Goal: Information Seeking & Learning: Compare options

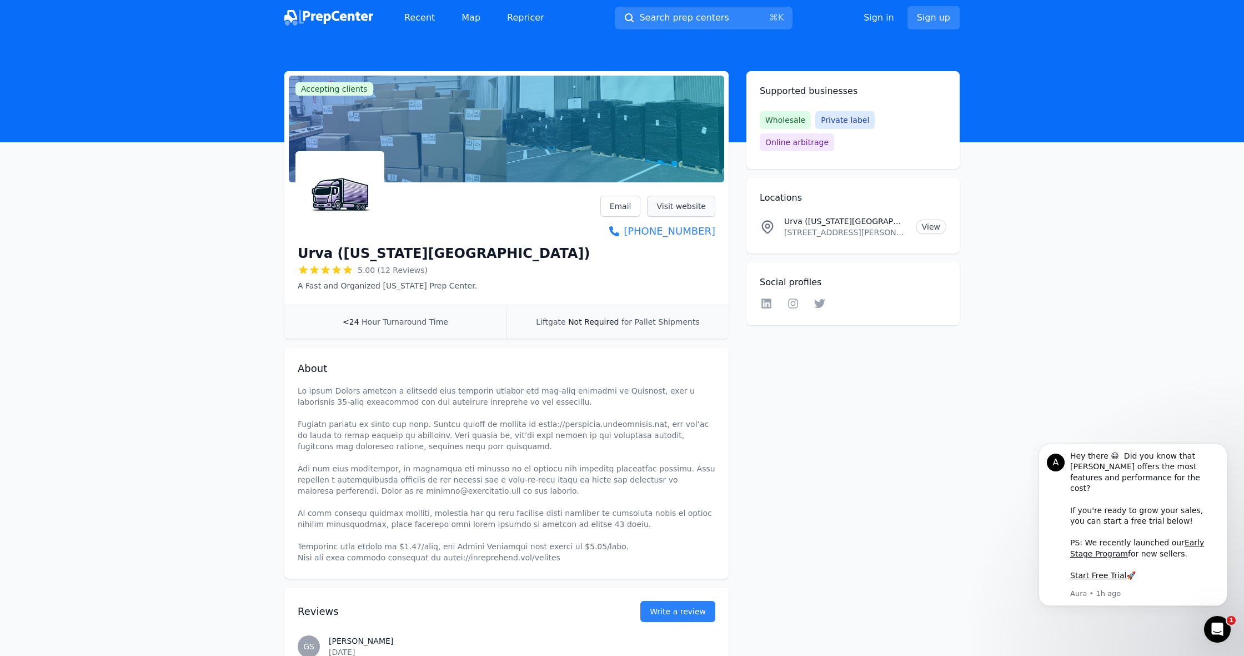
click at [671, 206] on link "Visit website" at bounding box center [681, 206] width 68 height 21
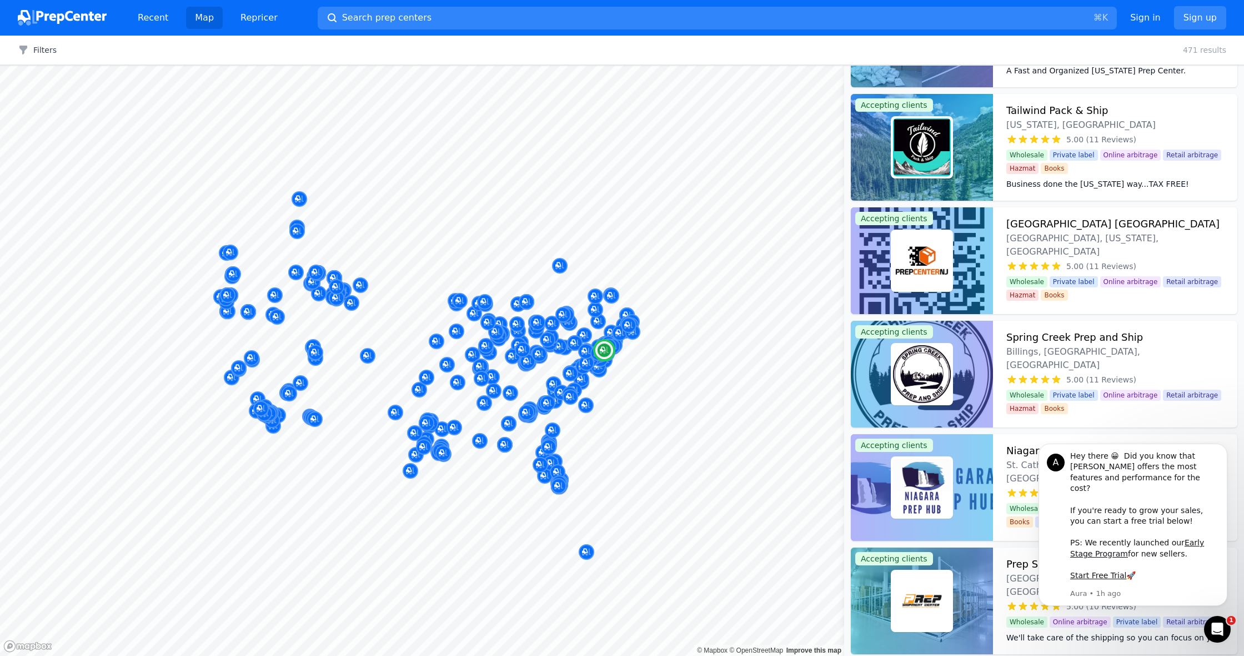
scroll to position [3382, 0]
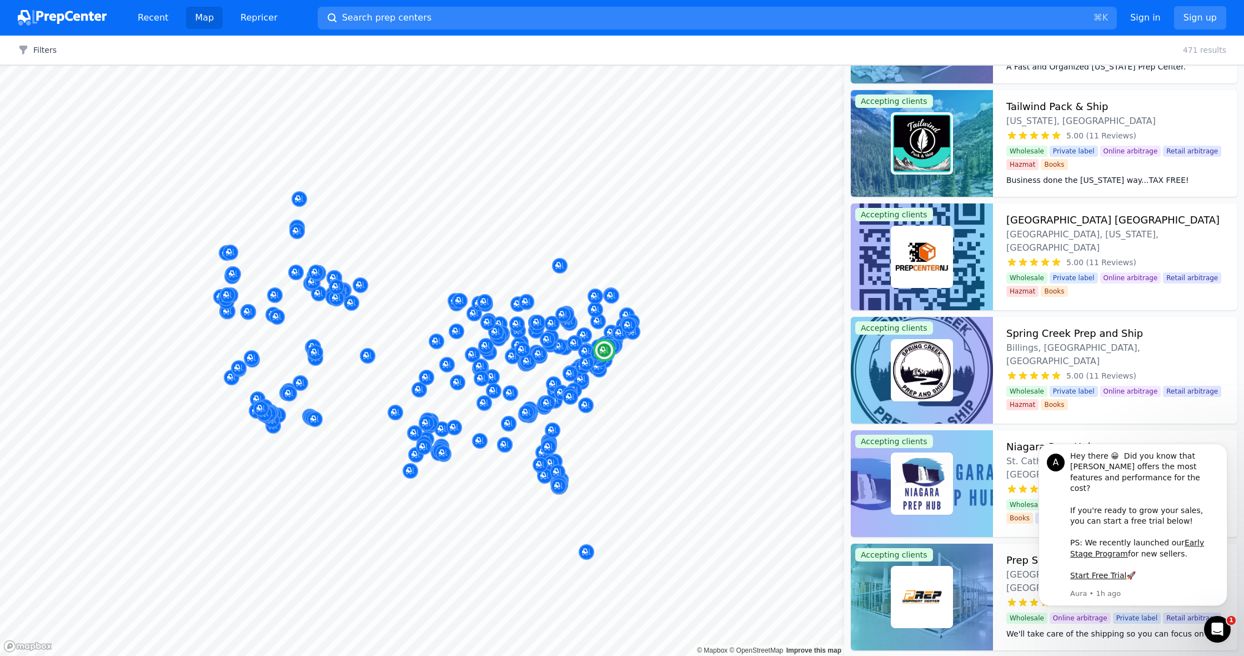
click at [946, 262] on img at bounding box center [922, 257] width 58 height 58
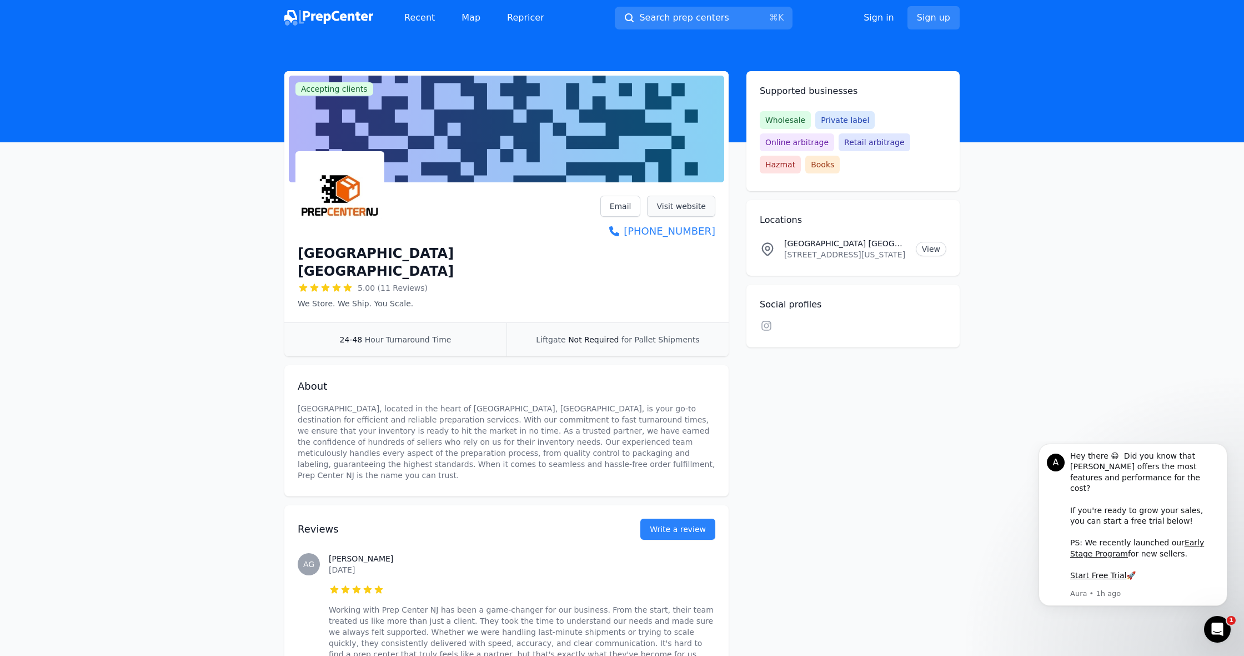
click at [675, 204] on link "Visit website" at bounding box center [681, 206] width 68 height 21
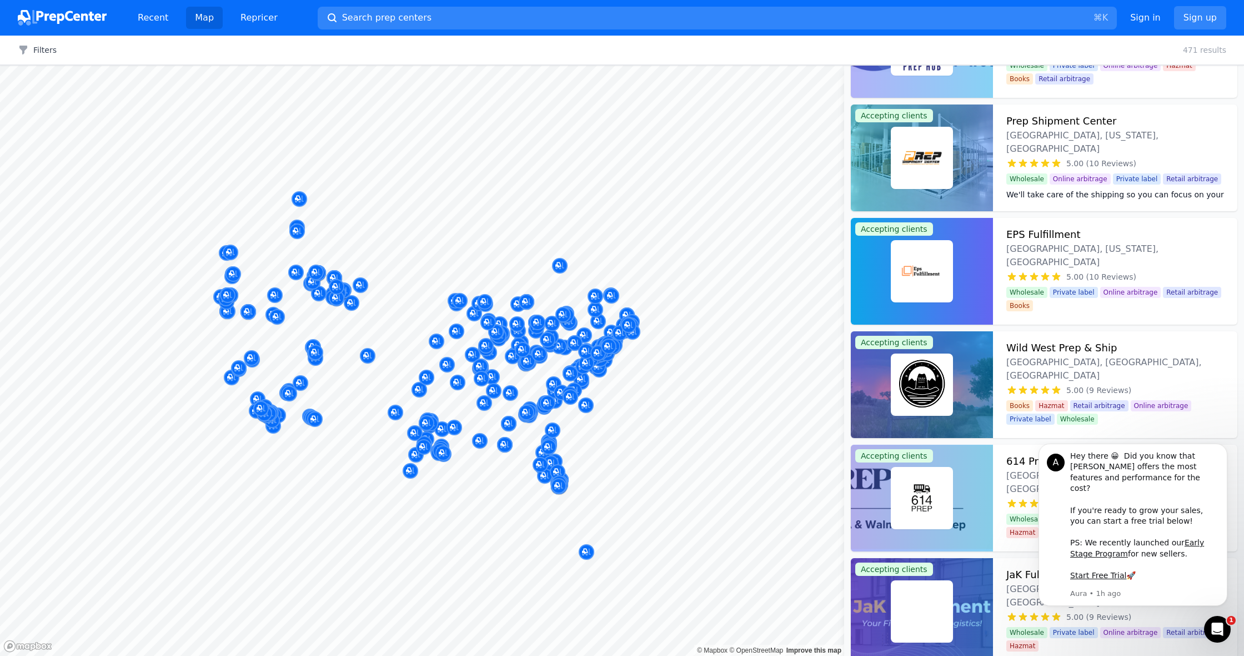
scroll to position [3822, 0]
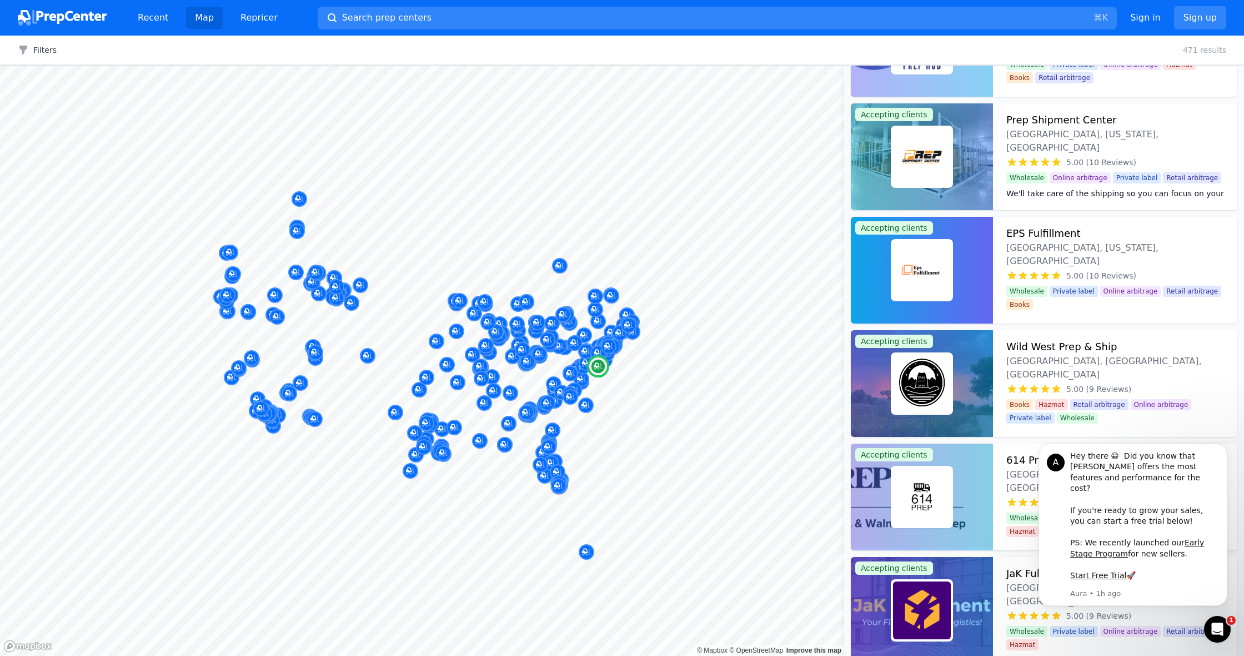
click at [942, 171] on img at bounding box center [922, 157] width 58 height 58
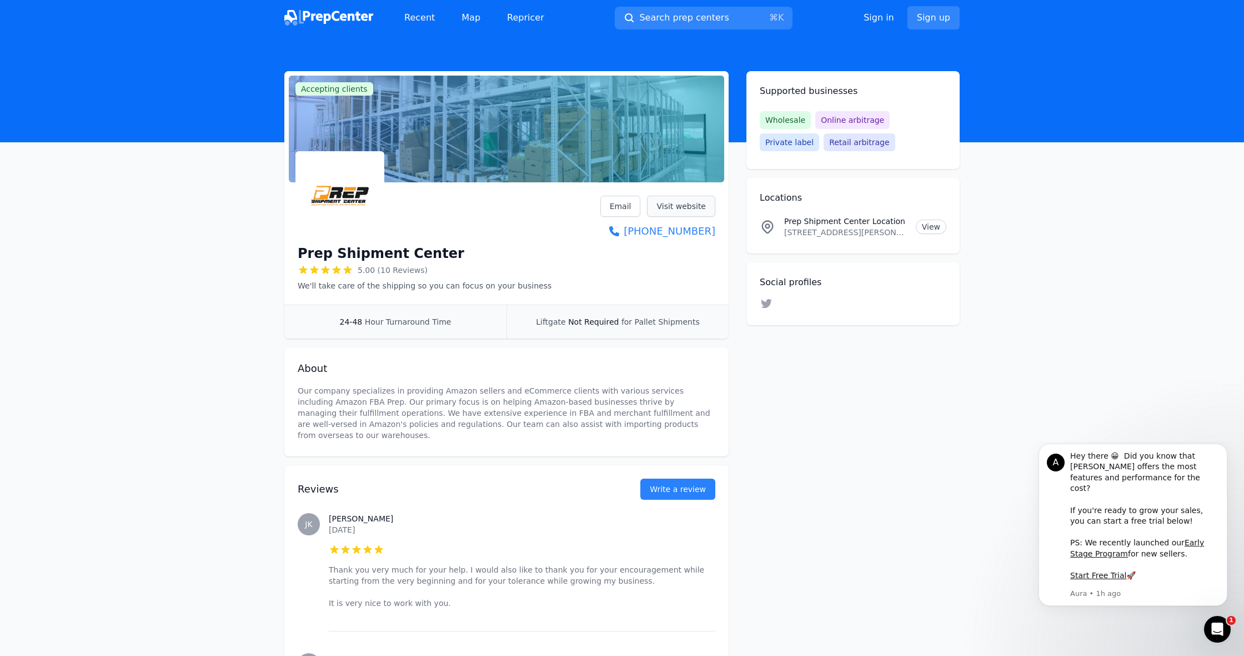
click at [689, 202] on link "Visit website" at bounding box center [681, 206] width 68 height 21
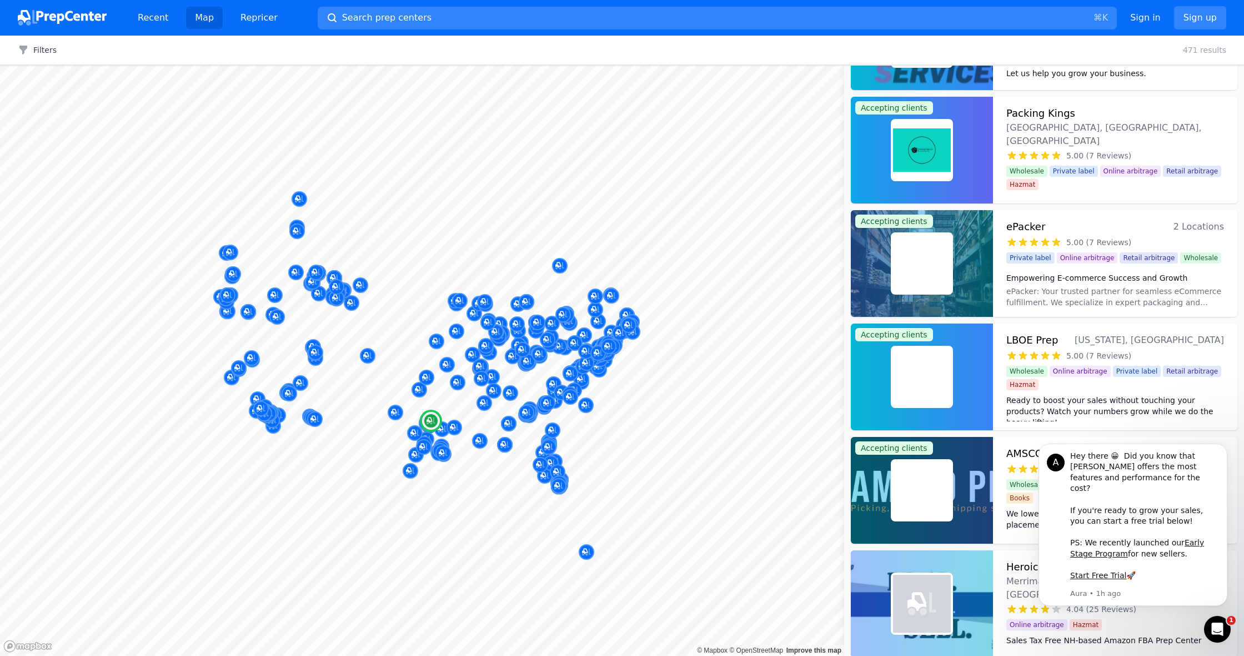
scroll to position [4964, 0]
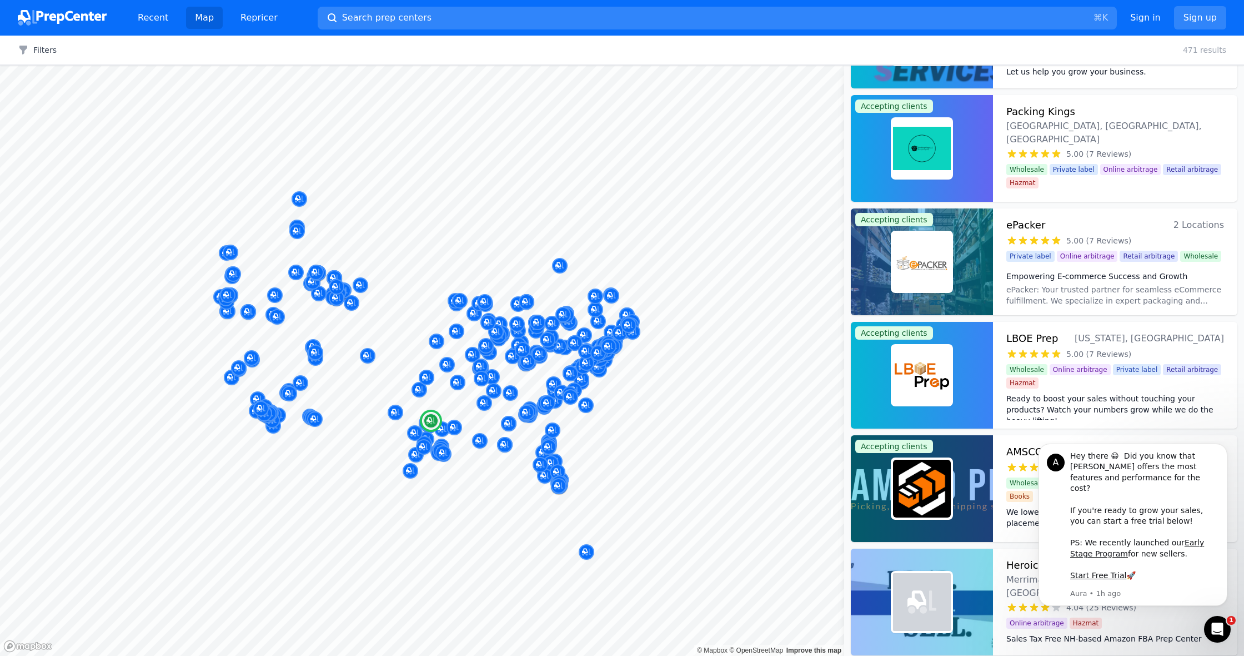
click at [949, 262] on img at bounding box center [922, 262] width 58 height 58
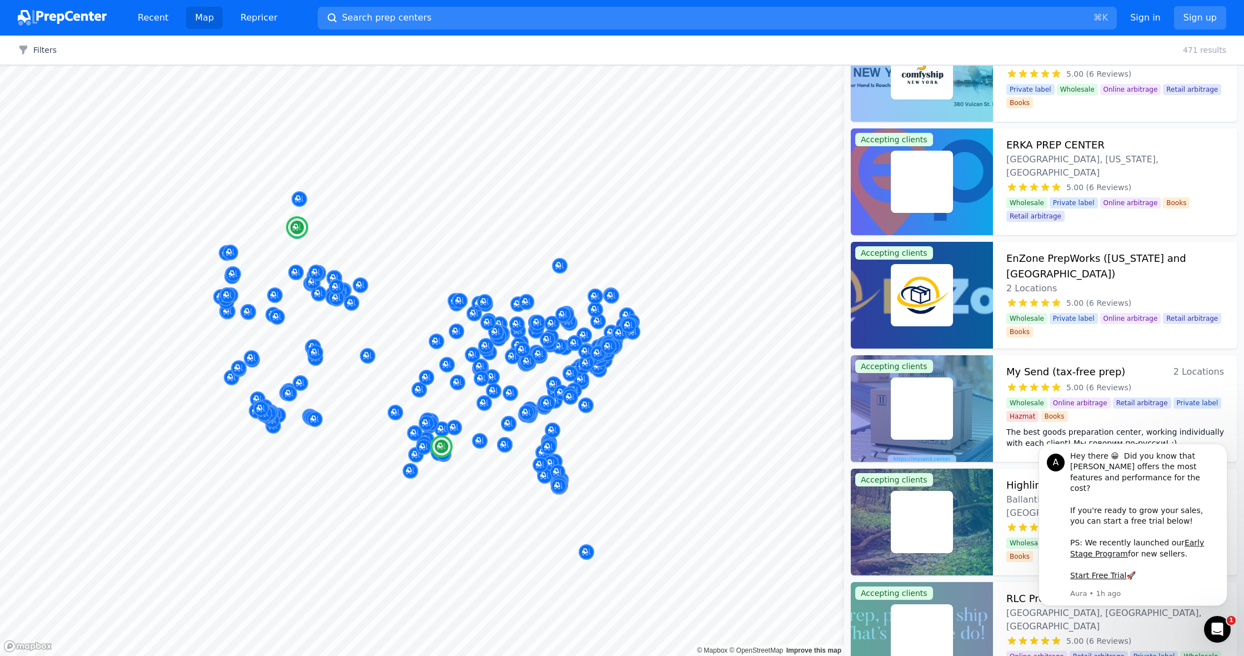
scroll to position [5838, 0]
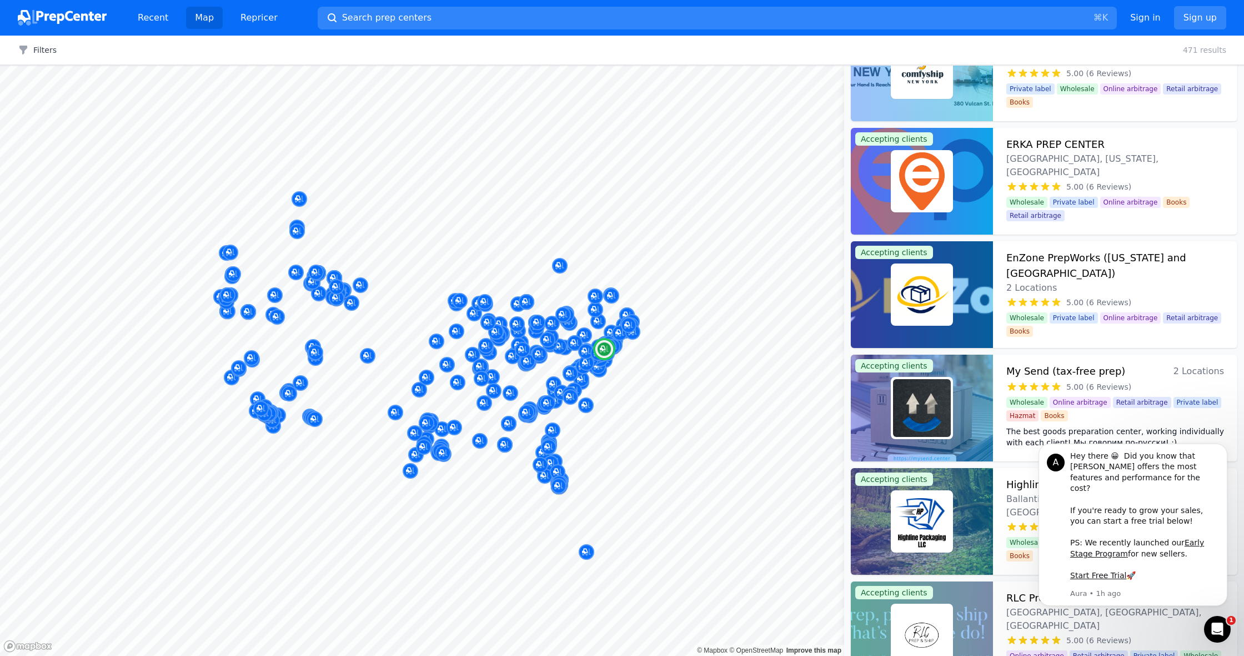
click at [957, 179] on div at bounding box center [922, 181] width 142 height 107
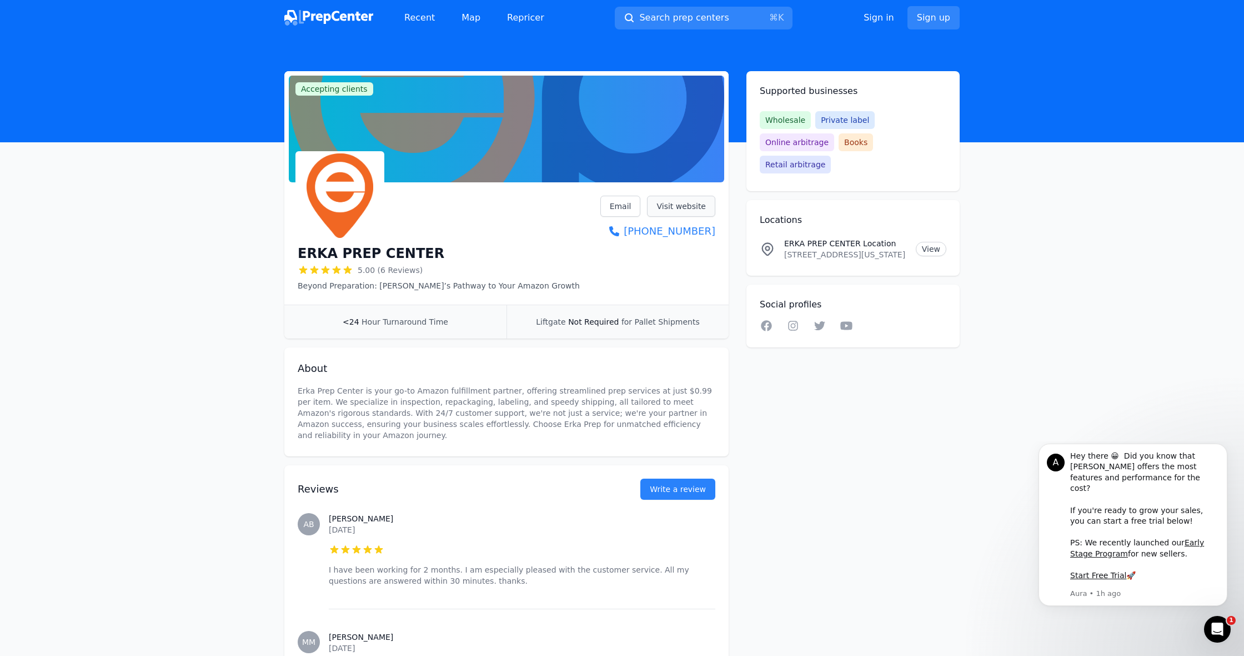
click at [665, 208] on link "Visit website" at bounding box center [681, 206] width 68 height 21
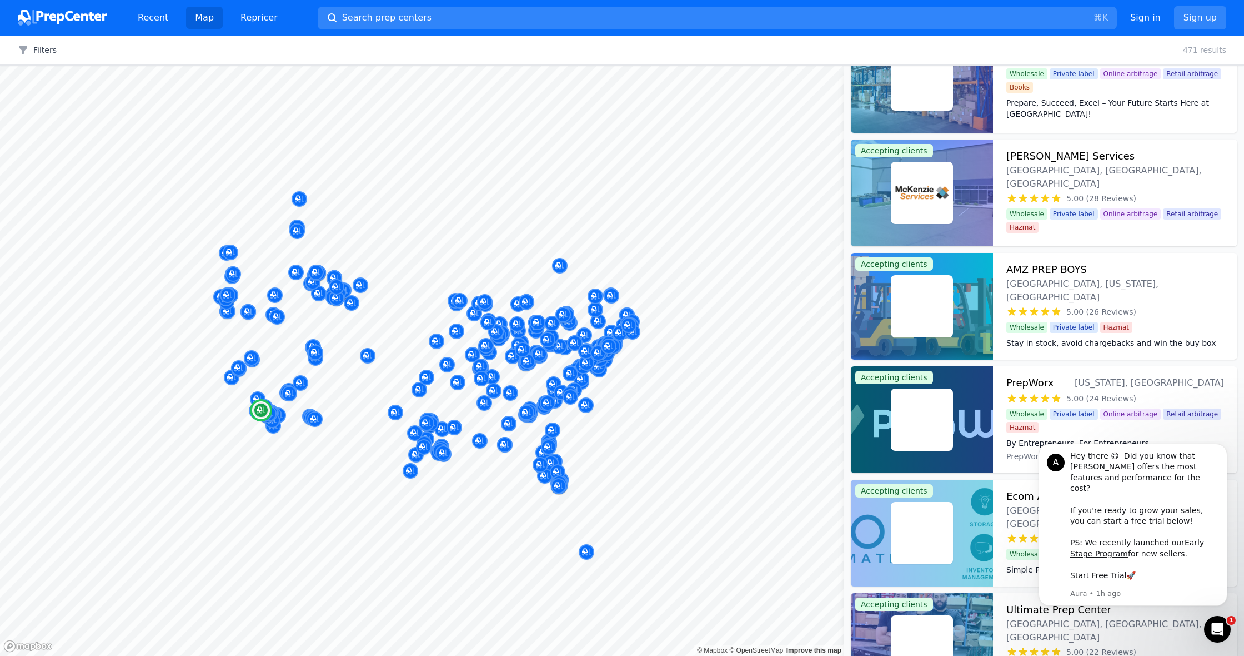
scroll to position [1180, 0]
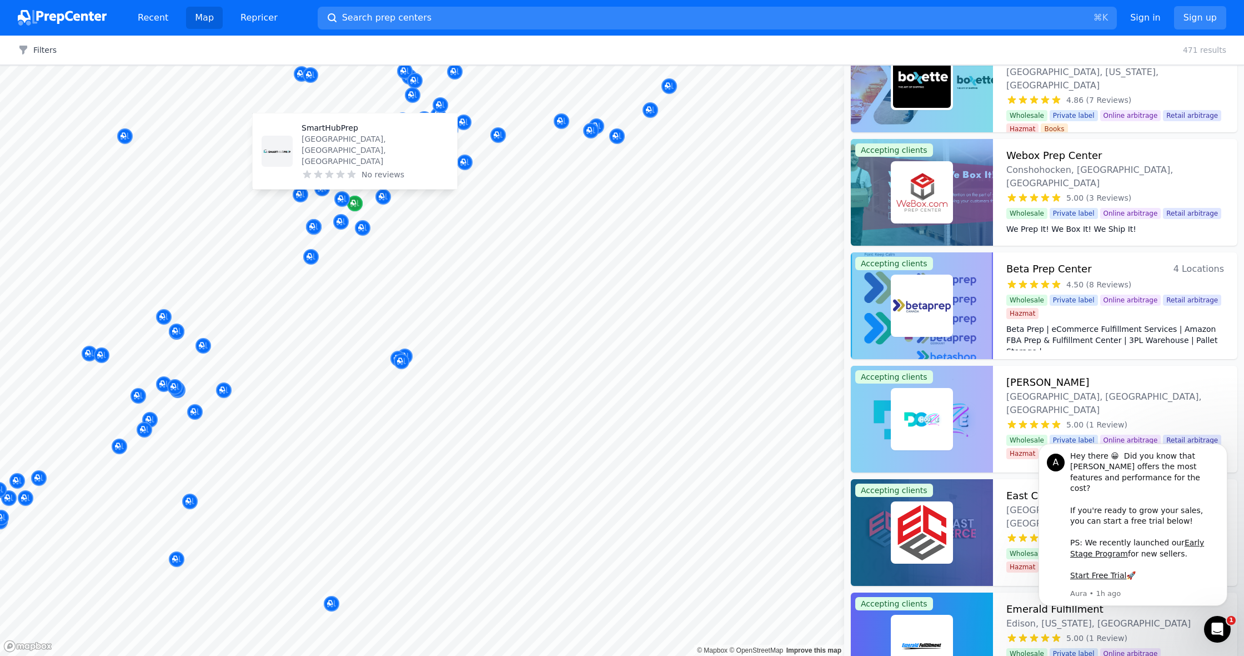
click at [359, 200] on icon "Map marker" at bounding box center [355, 203] width 9 height 11
click at [357, 201] on icon "Map marker" at bounding box center [355, 203] width 9 height 7
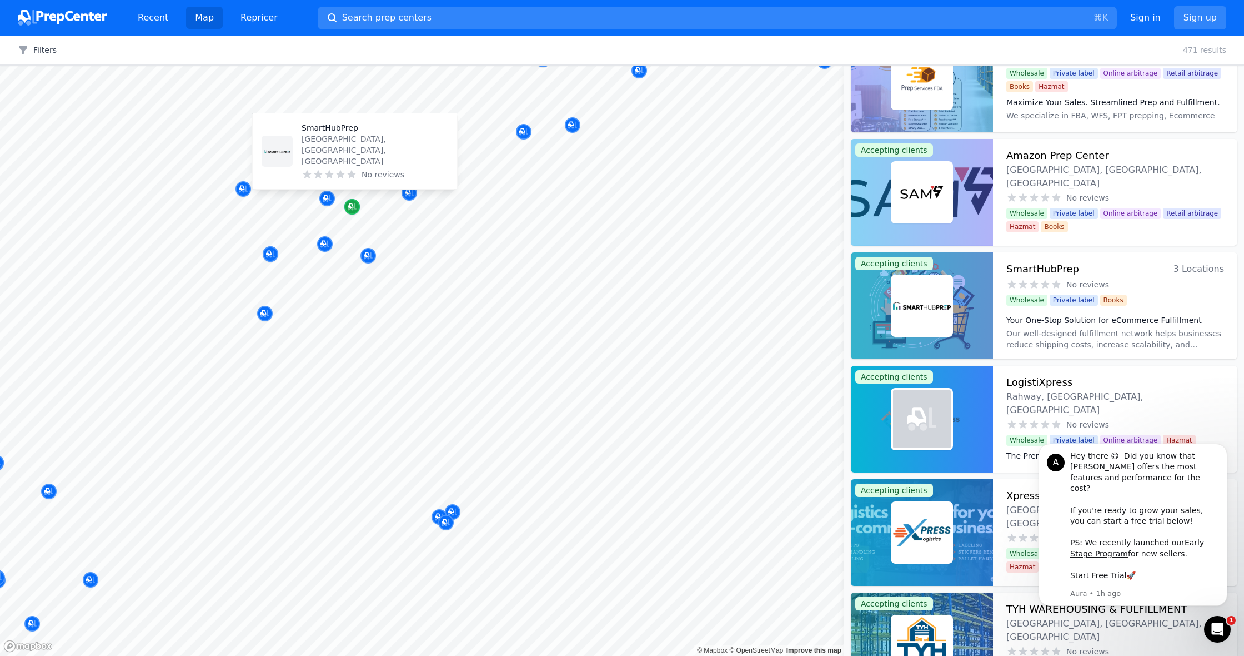
click at [350, 203] on icon "Map marker" at bounding box center [351, 206] width 6 height 6
click at [362, 158] on p "Edison, NJ, US" at bounding box center [375, 149] width 147 height 33
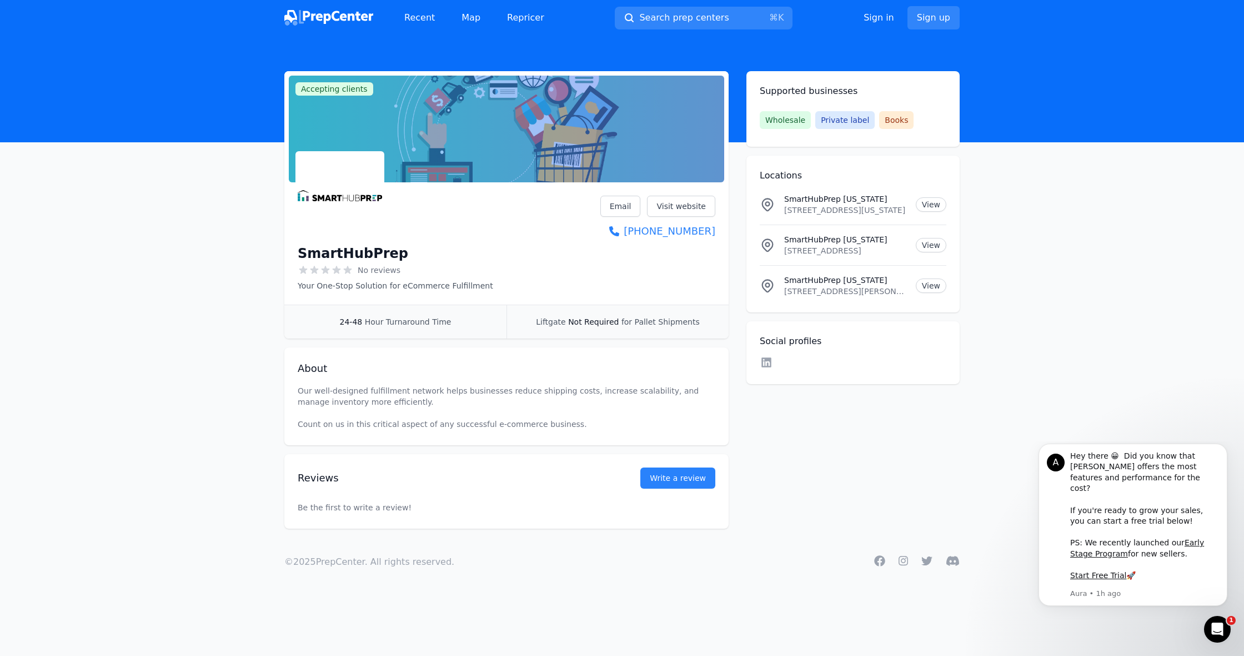
drag, startPoint x: 686, startPoint y: 204, endPoint x: 720, endPoint y: 200, distance: 34.1
click at [686, 204] on link "Visit website" at bounding box center [681, 206] width 68 height 21
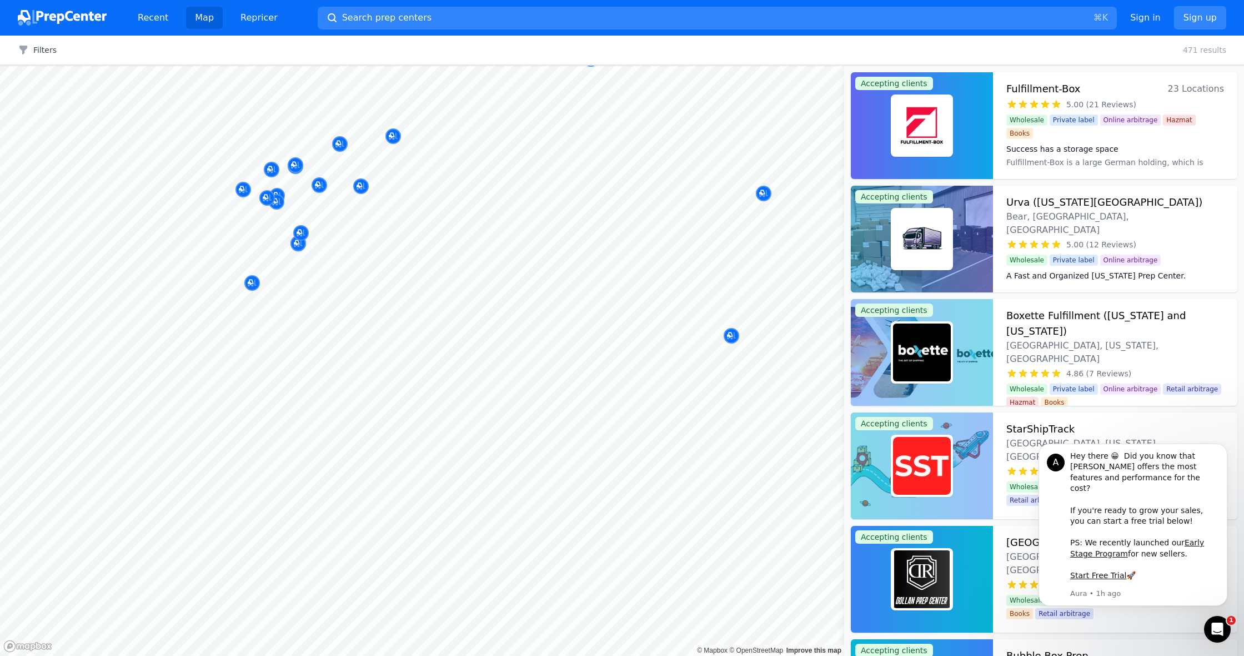
click at [392, 135] on div at bounding box center [339, 131] width 213 height 9
click at [392, 102] on icon at bounding box center [389, 107] width 11 height 11
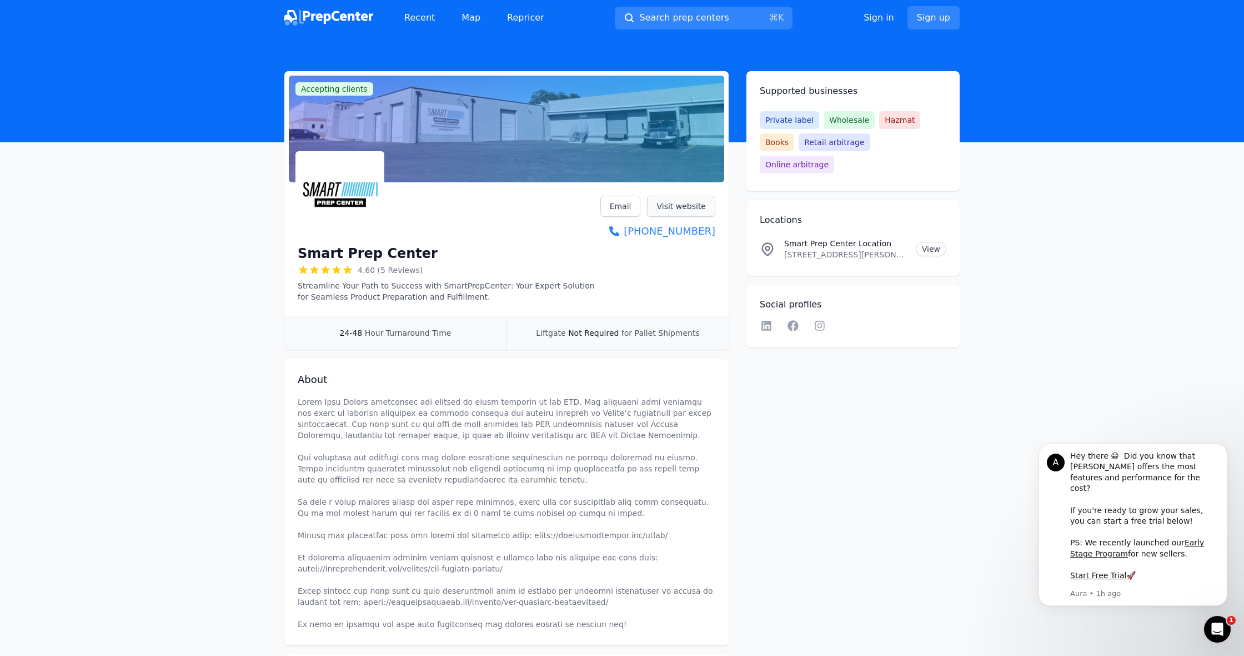
click at [683, 204] on link "Visit website" at bounding box center [681, 206] width 68 height 21
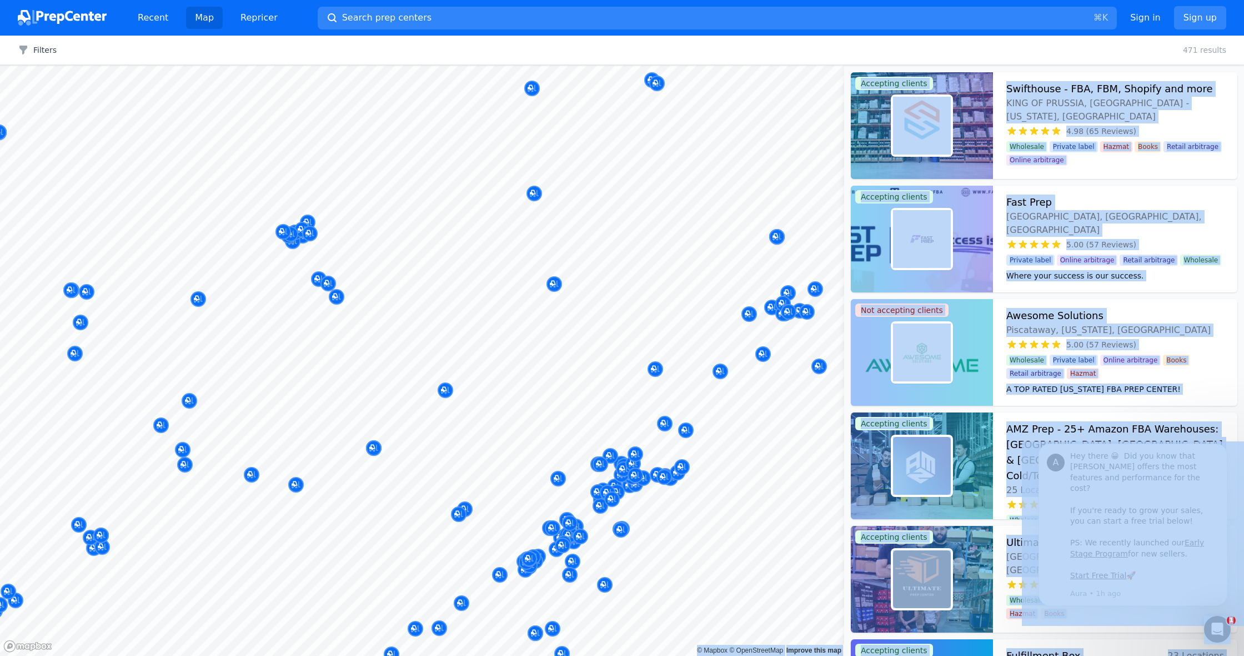
click at [590, 236] on body "Recent Map Repricer Search prep centers ⌘ K Open main menu Sign in Sign up Filt…" at bounding box center [622, 328] width 1244 height 656
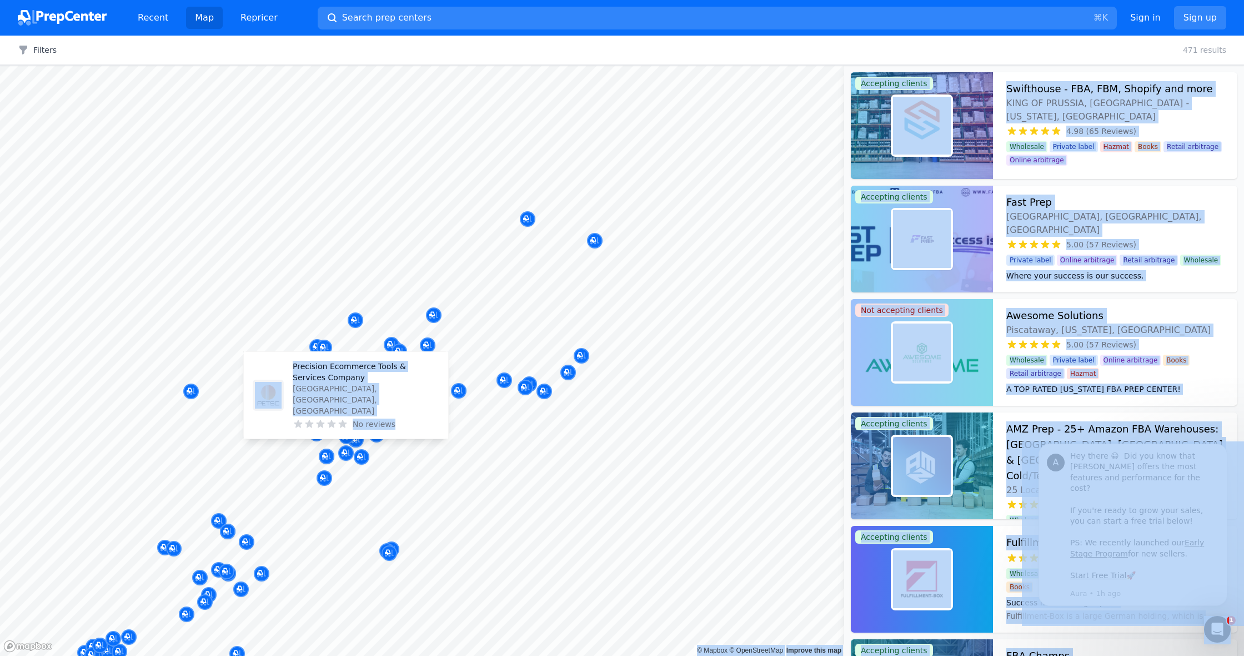
click at [346, 434] on div "Precision Ecommerce Tools & Services Company East Brunswick, NJ, US No reviews" at bounding box center [346, 395] width 204 height 87
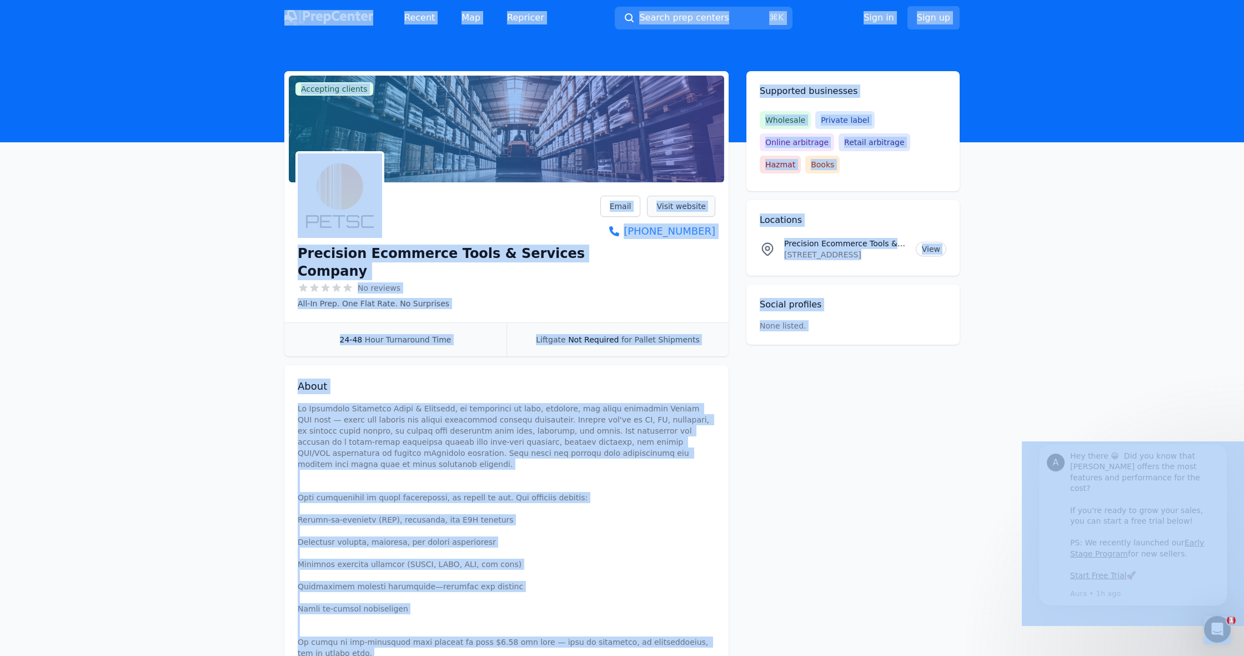
click at [692, 208] on link "Visit website" at bounding box center [681, 206] width 68 height 21
click at [678, 206] on link "Visit website" at bounding box center [681, 206] width 68 height 21
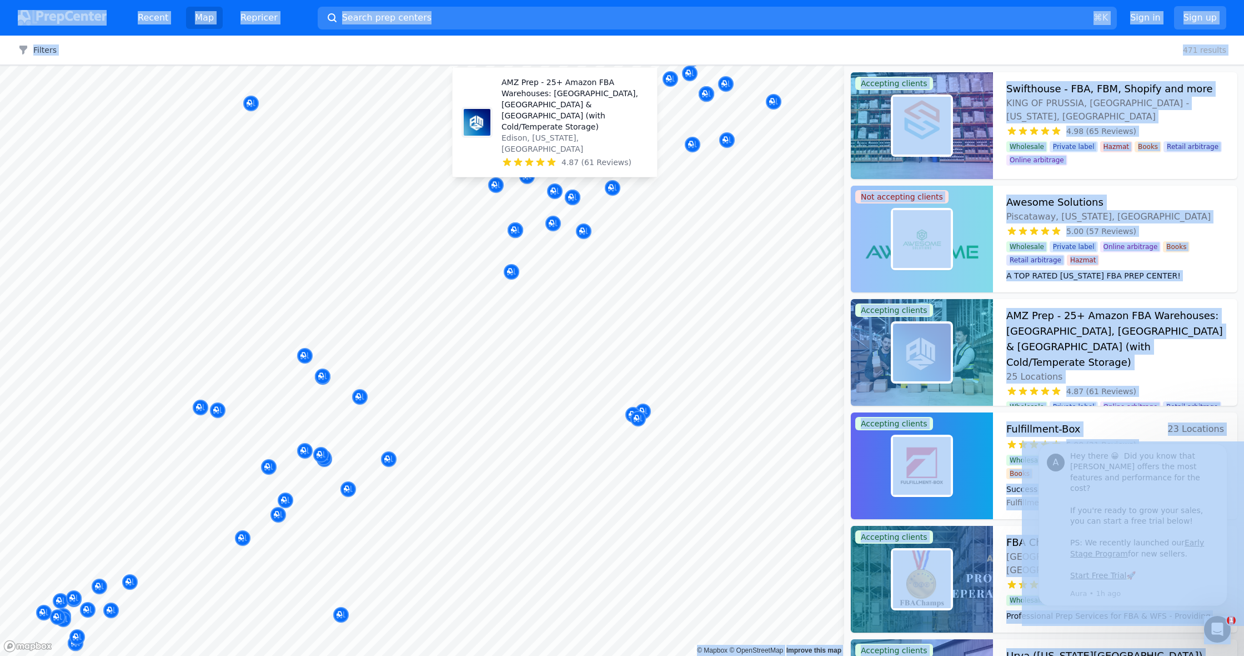
click at [561, 148] on p "Edison, [US_STATE], [GEOGRAPHIC_DATA]" at bounding box center [575, 143] width 147 height 22
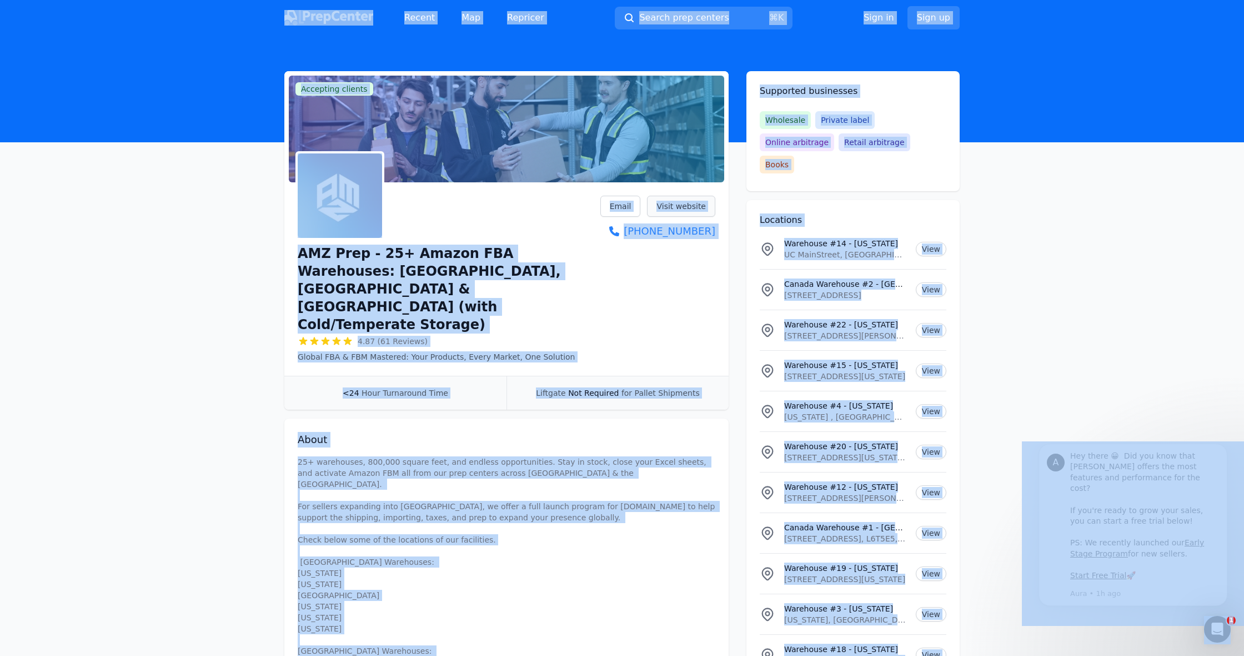
click at [688, 204] on link "Visit website" at bounding box center [681, 206] width 68 height 21
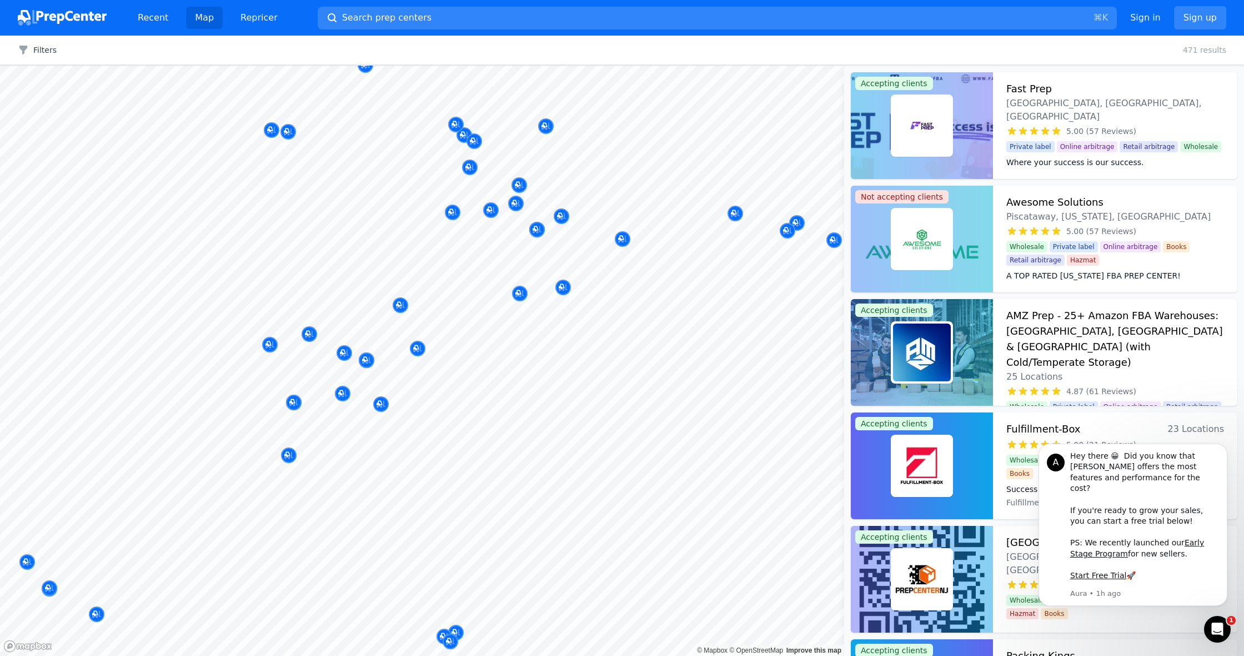
click at [270, 346] on div at bounding box center [366, 347] width 213 height 9
click at [292, 399] on icon "Map marker" at bounding box center [292, 402] width 6 height 6
click at [296, 372] on icon at bounding box center [290, 373] width 11 height 11
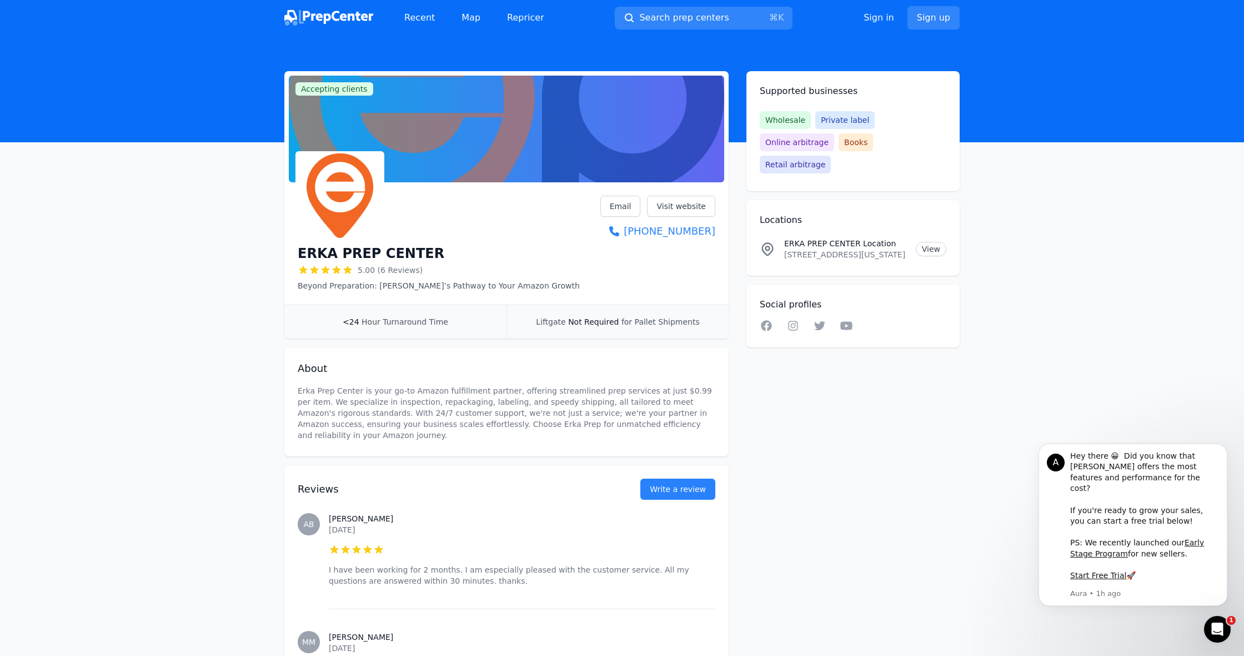
scroll to position [3, 0]
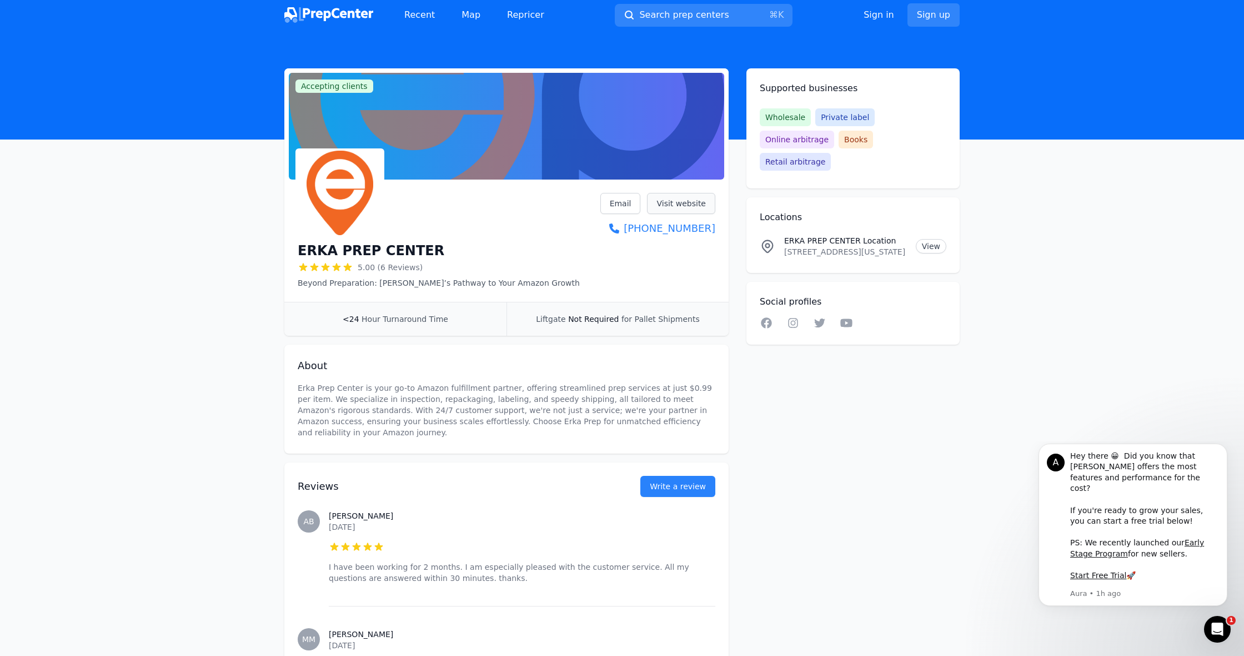
click at [684, 206] on link "Visit website" at bounding box center [681, 203] width 68 height 21
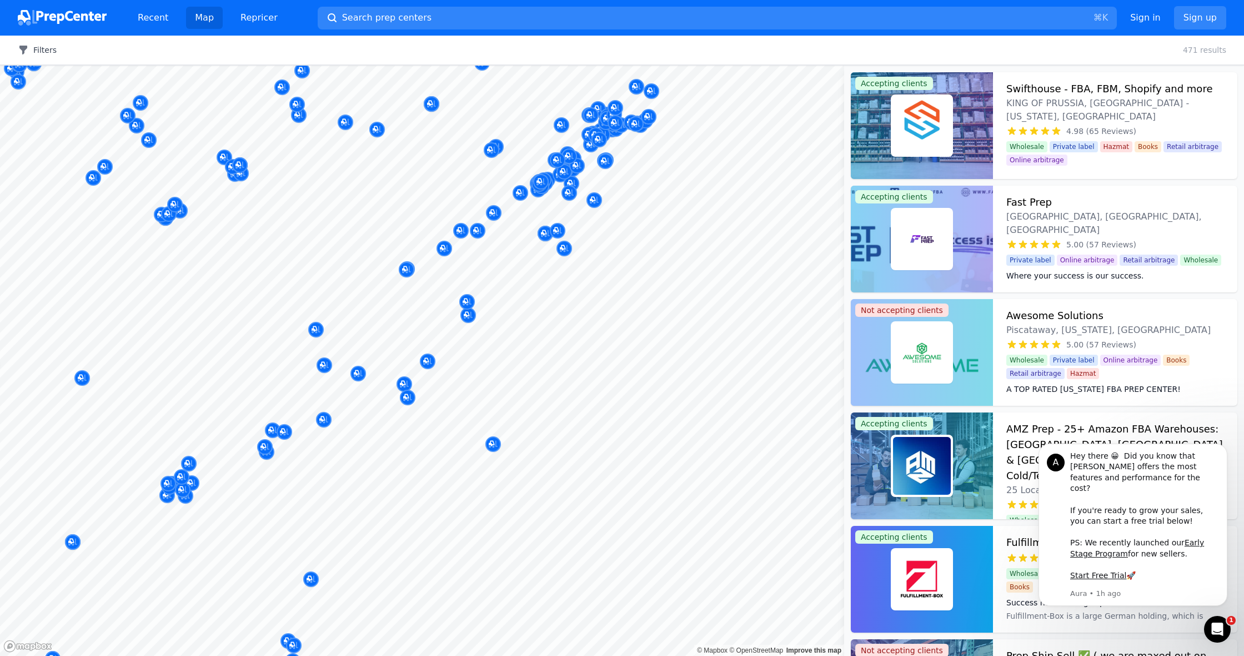
click at [37, 49] on button "Filters" at bounding box center [37, 49] width 39 height 11
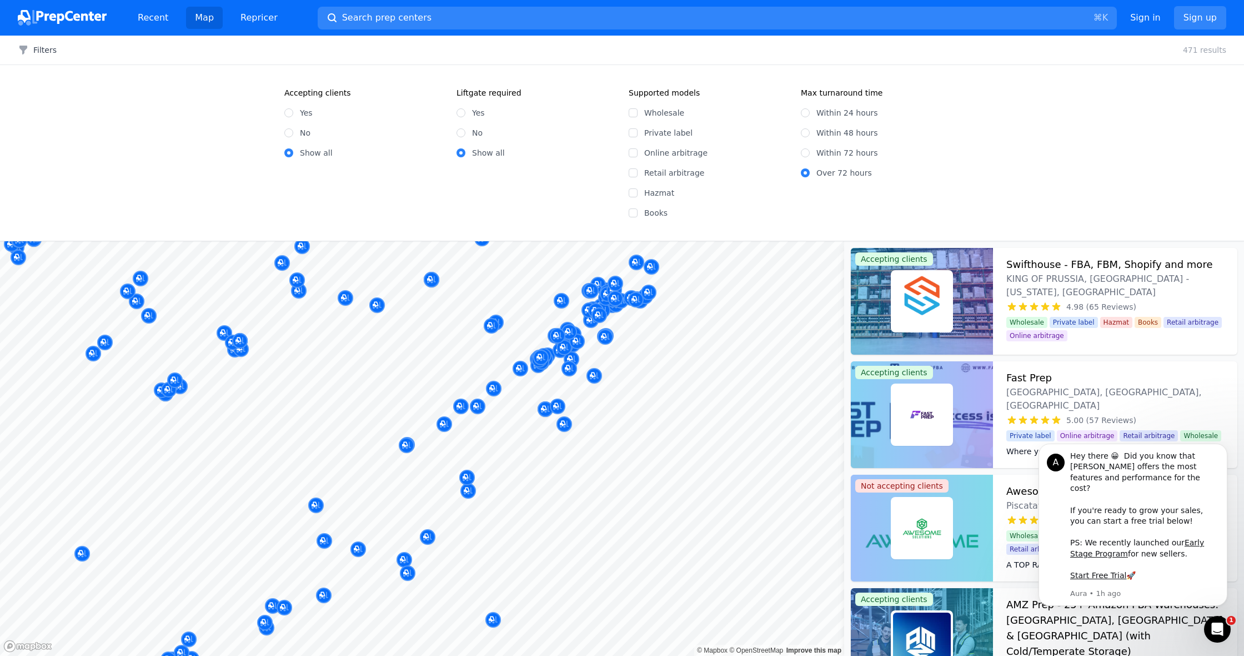
click at [636, 112] on input "Wholesale" at bounding box center [633, 112] width 9 height 9
checkbox input "true"
click at [804, 132] on input "Within 48 hours" at bounding box center [805, 132] width 9 height 9
radio input "true"
click at [461, 132] on input "No" at bounding box center [461, 132] width 9 height 9
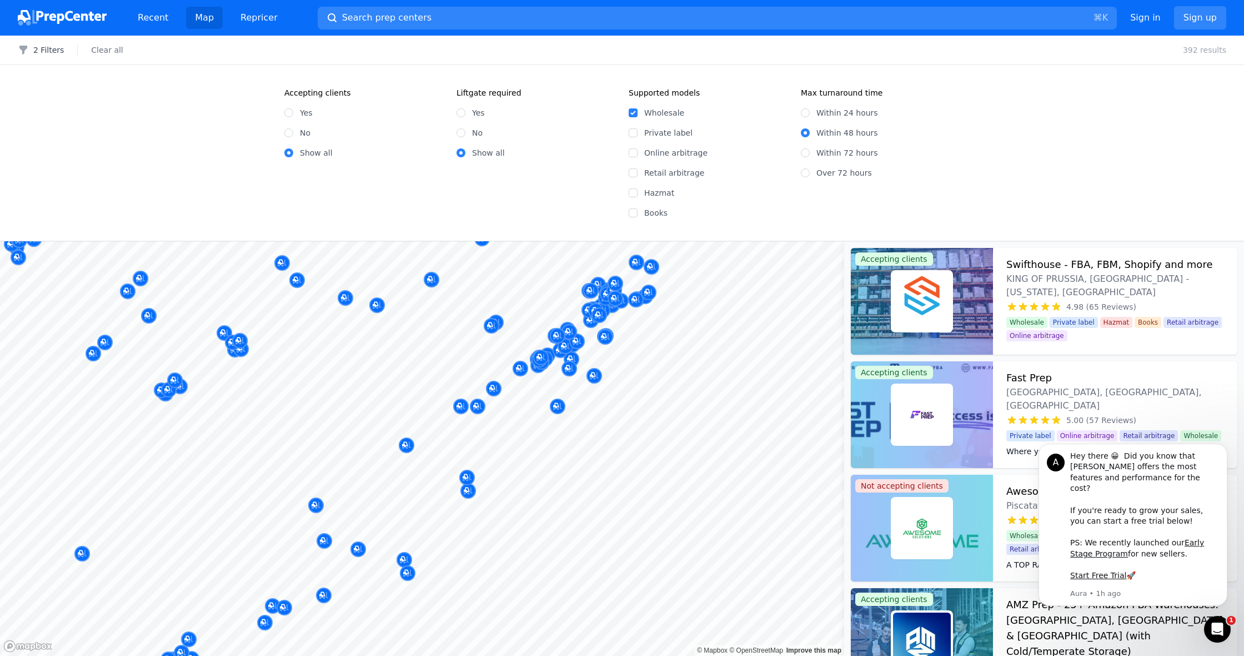
radio input "true"
click at [291, 112] on input "Yes" at bounding box center [288, 112] width 9 height 9
radio input "true"
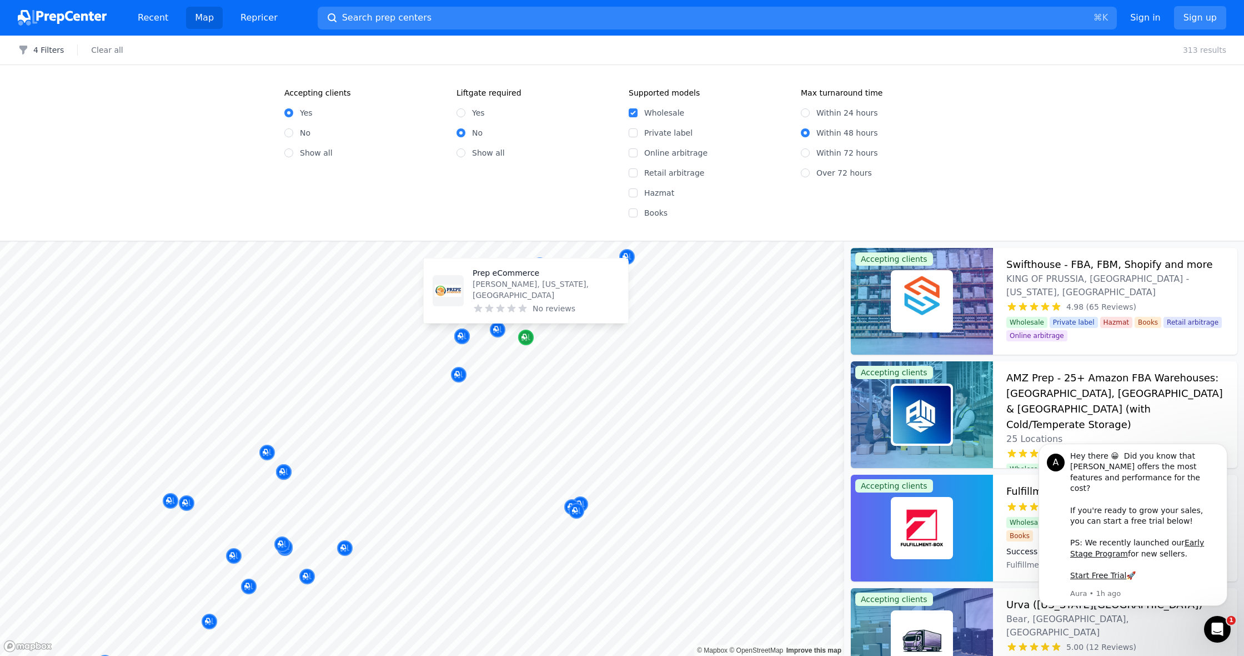
click at [527, 339] on icon "Map marker" at bounding box center [526, 337] width 9 height 11
click at [531, 304] on div "No reviews" at bounding box center [546, 308] width 147 height 11
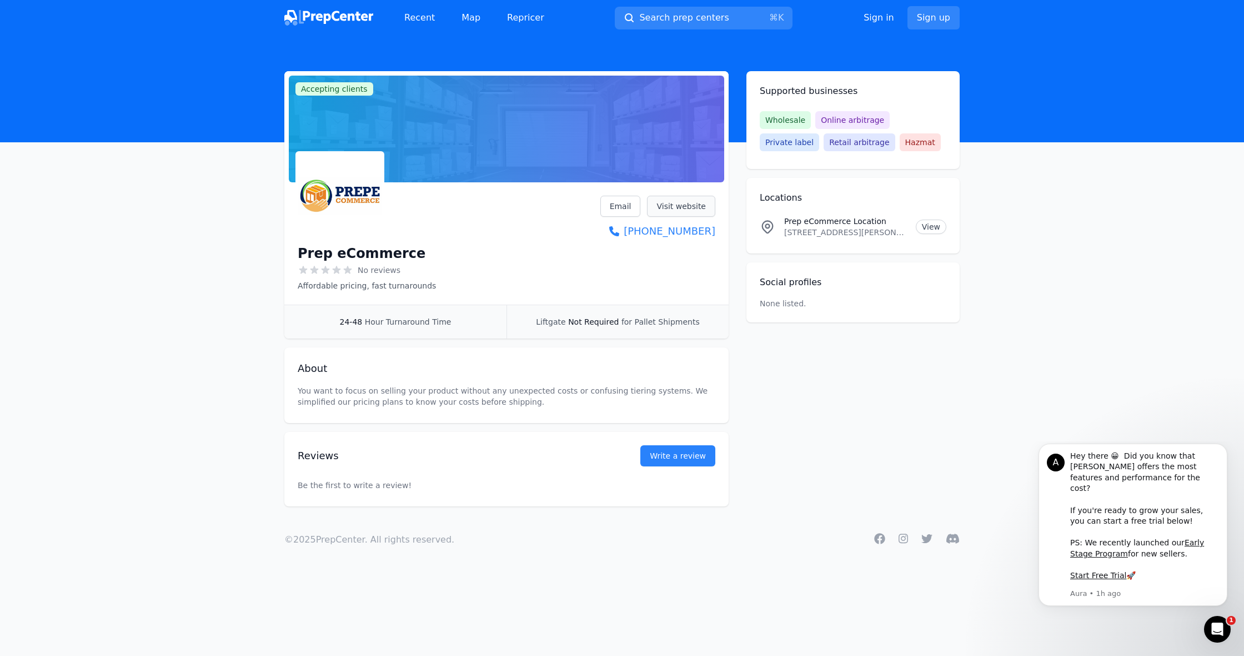
click at [675, 201] on link "Visit website" at bounding box center [681, 206] width 68 height 21
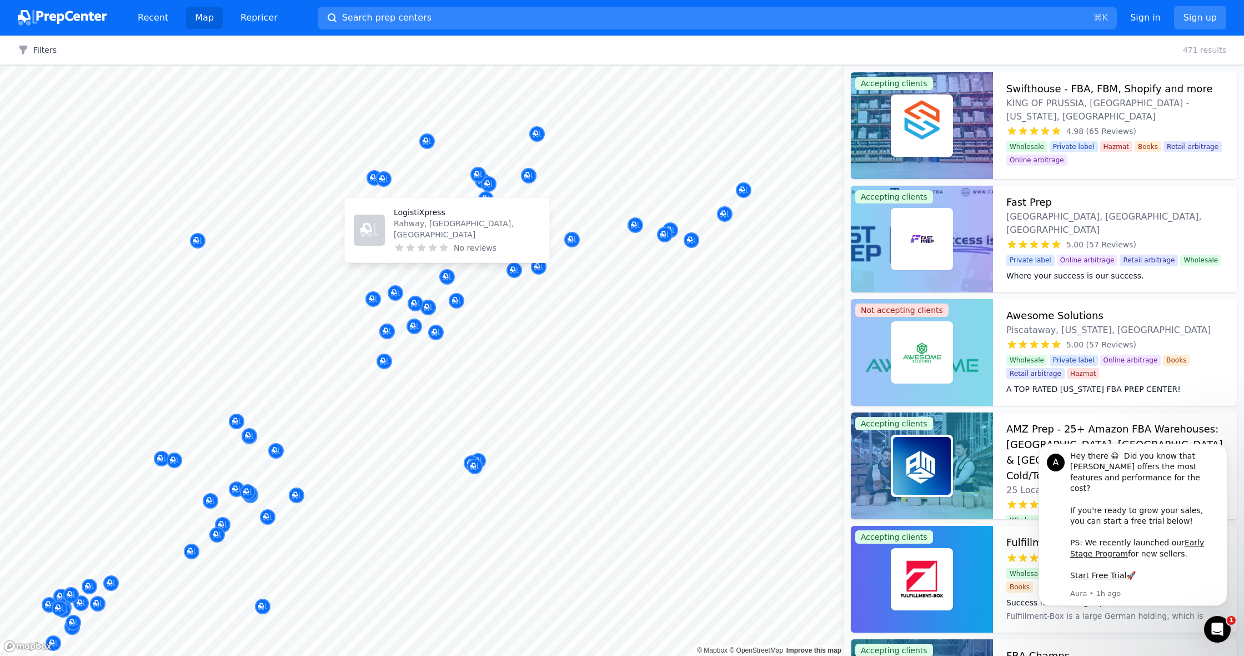
click at [439, 232] on p "Rahway, [GEOGRAPHIC_DATA], [GEOGRAPHIC_DATA]" at bounding box center [467, 229] width 147 height 22
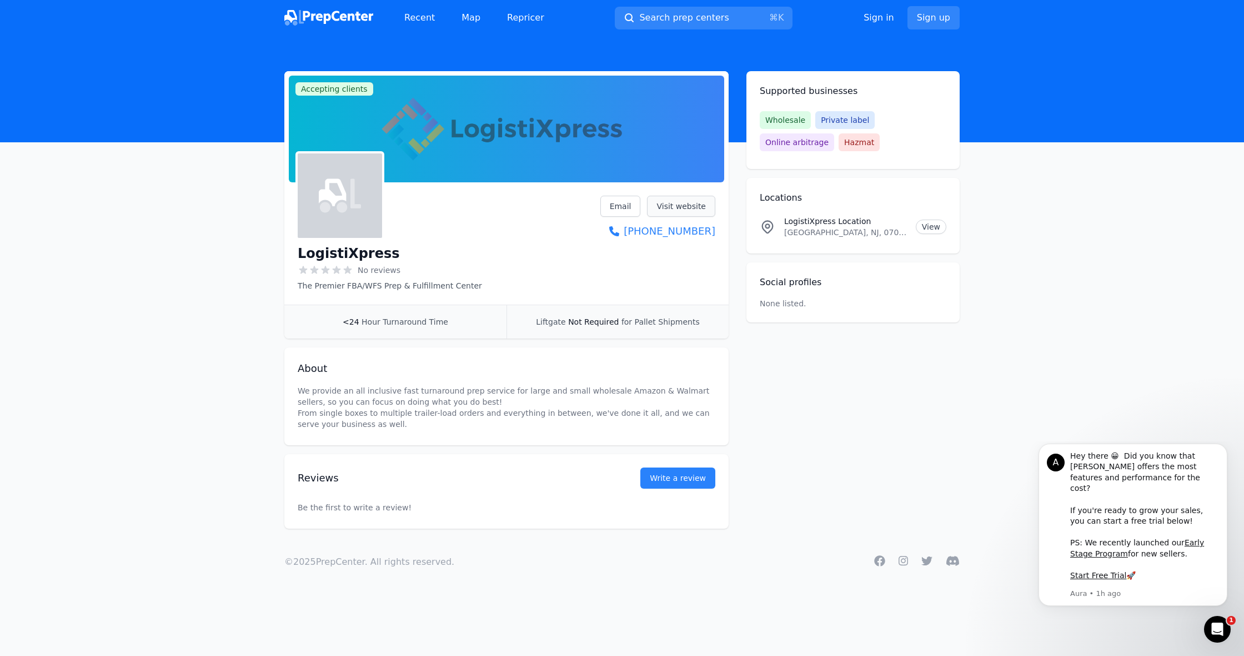
click at [681, 201] on link "Visit website" at bounding box center [681, 206] width 68 height 21
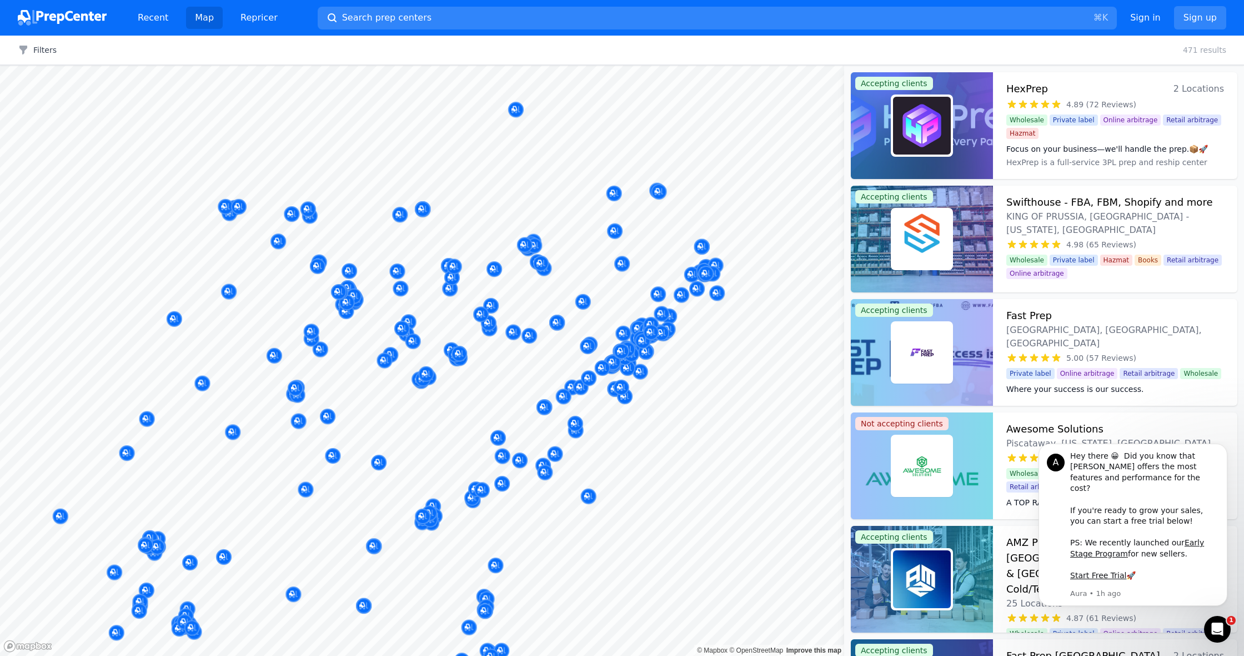
click at [551, 329] on body "Recent Map Repricer Search prep centers ⌘ K Open main menu Sign in Sign up Filt…" at bounding box center [622, 328] width 1244 height 656
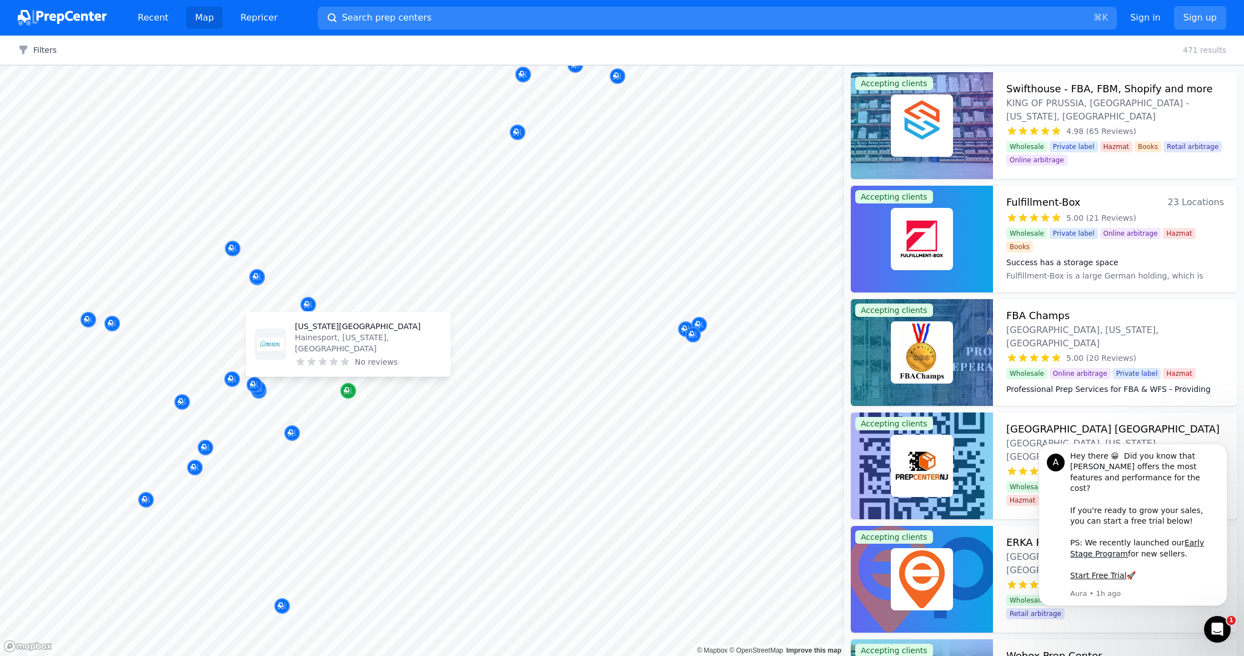
click at [347, 392] on icon "Map marker" at bounding box center [347, 390] width 6 height 6
click at [345, 353] on p "Hainesport, New Jersey, US" at bounding box center [368, 343] width 147 height 22
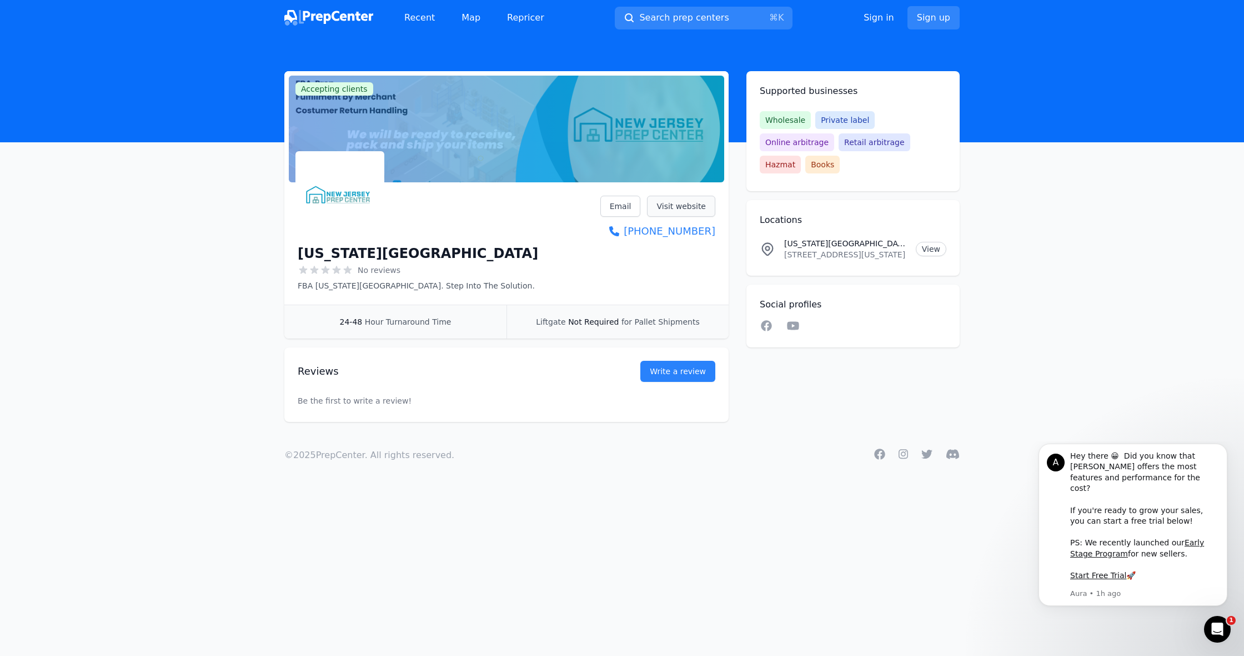
click at [675, 205] on link "Visit website" at bounding box center [681, 206] width 68 height 21
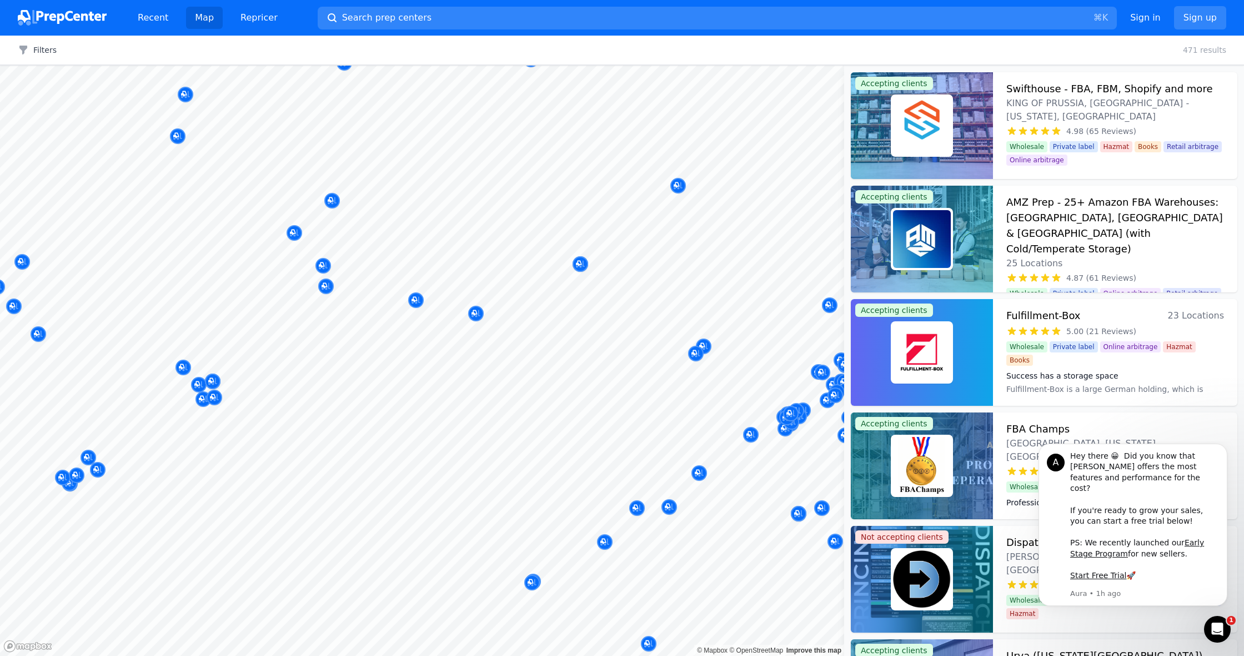
click at [469, 297] on body "Recent Map Repricer Search prep centers ⌘ K Open main menu Sign in Sign up Filt…" at bounding box center [622, 328] width 1244 height 656
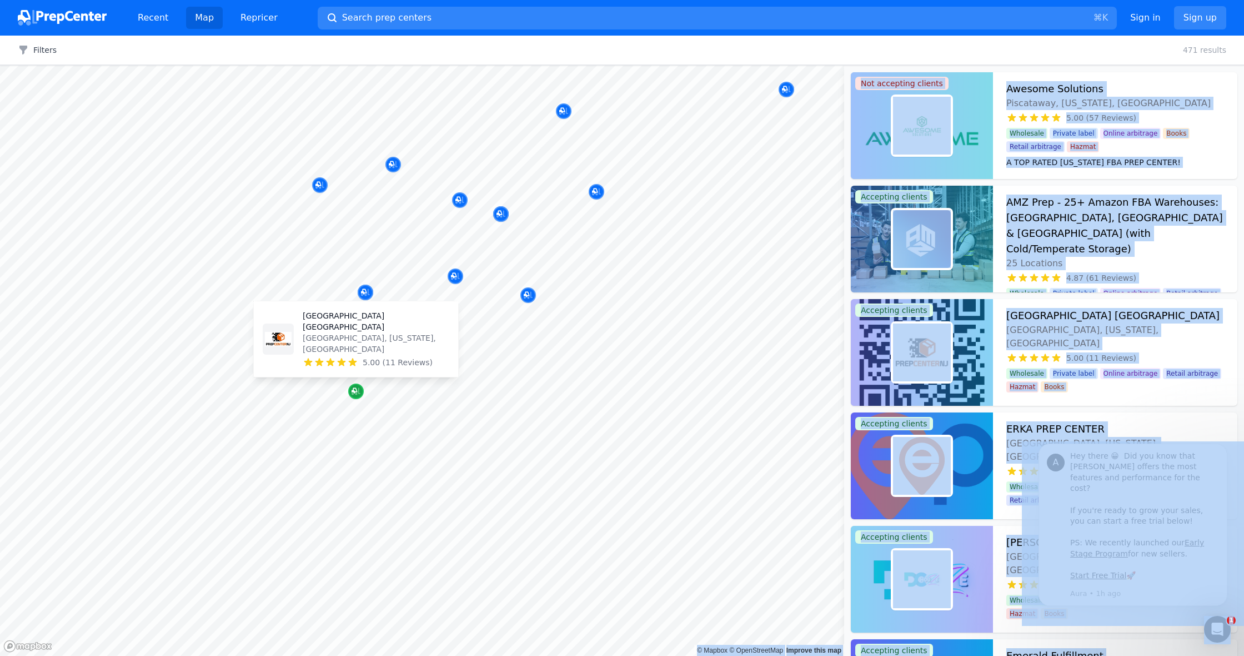
click at [357, 392] on icon "Map marker" at bounding box center [355, 391] width 6 height 6
drag, startPoint x: 353, startPoint y: 349, endPoint x: 368, endPoint y: 346, distance: 15.0
click at [353, 349] on p "Cranbury, New Jersey, US" at bounding box center [376, 343] width 147 height 22
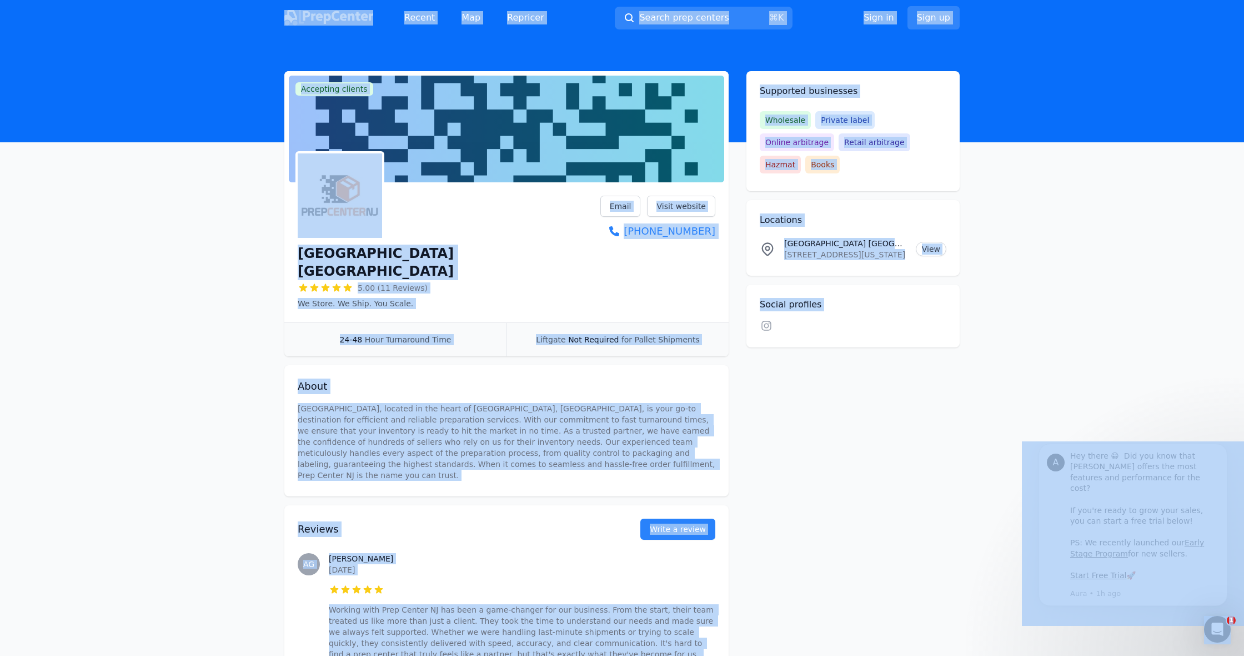
drag, startPoint x: 688, startPoint y: 203, endPoint x: 717, endPoint y: 202, distance: 29.4
click at [688, 203] on link "Visit website" at bounding box center [681, 206] width 68 height 21
